Goal: Find specific page/section: Find specific page/section

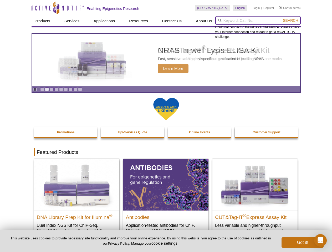
click at [258, 20] on input "search" at bounding box center [257, 20] width 85 height 9
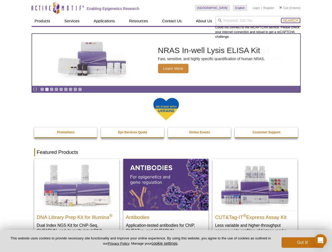
click at [290, 20] on span "Search" at bounding box center [289, 20] width 15 height 4
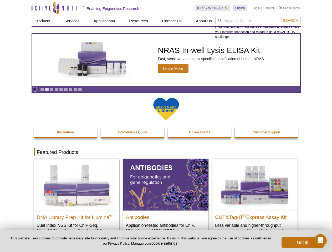
click at [35, 89] on icon "Pause" at bounding box center [34, 89] width 3 height 3
click at [42, 89] on link "Go to slide 1" at bounding box center [42, 89] width 4 height 4
click at [47, 89] on link "Go to slide 2" at bounding box center [47, 89] width 4 height 4
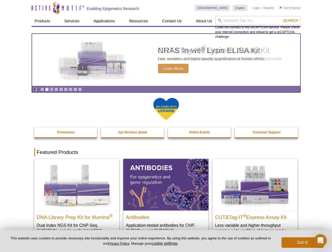
click at [51, 89] on link "Go to slide 3" at bounding box center [52, 89] width 4 height 4
click at [56, 89] on link "Go to slide 4" at bounding box center [56, 89] width 4 height 4
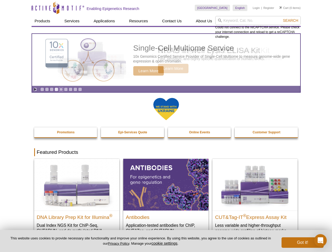
click at [61, 89] on link "Go to slide 5" at bounding box center [61, 89] width 4 height 4
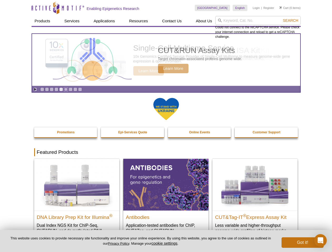
click at [66, 89] on link "Go to slide 6" at bounding box center [66, 89] width 4 height 4
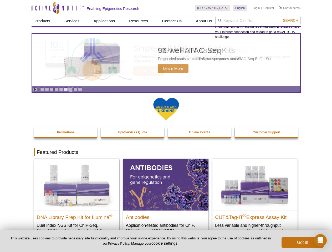
click at [70, 89] on link "Go to slide 7" at bounding box center [71, 89] width 4 height 4
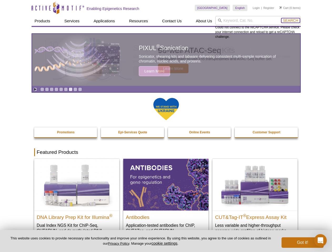
click at [290, 20] on span "Search" at bounding box center [289, 20] width 15 height 4
